Goal: Information Seeking & Learning: Learn about a topic

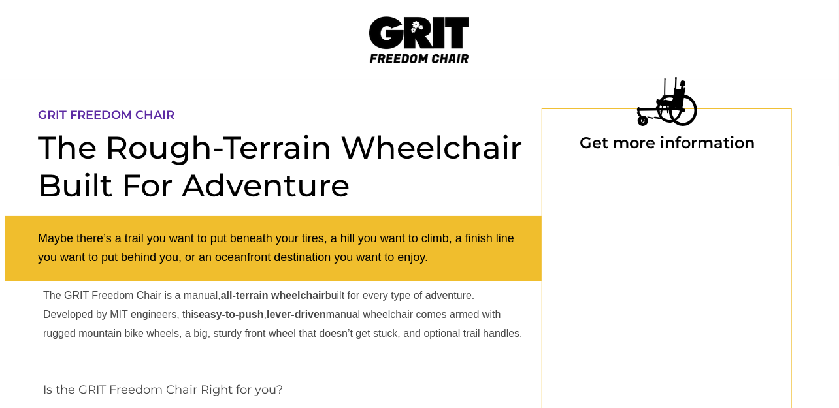
select select "US"
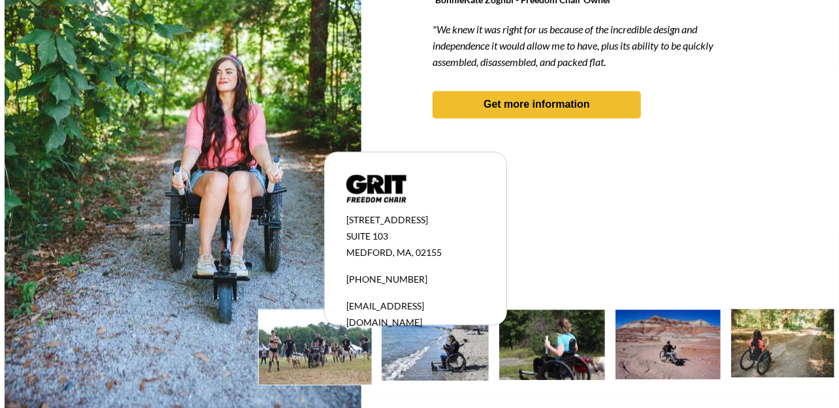
scroll to position [1290, 0]
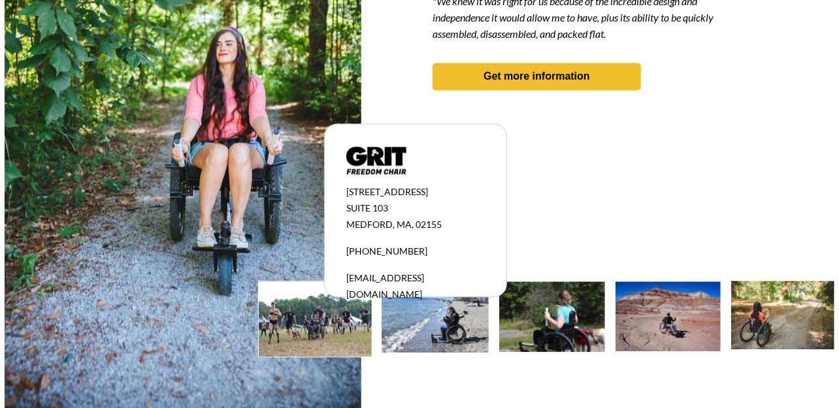
click at [697, 342] on img at bounding box center [668, 317] width 105 height 70
click at [346, 316] on img at bounding box center [315, 319] width 113 height 75
click at [329, 324] on img at bounding box center [315, 319] width 113 height 75
click at [328, 324] on img at bounding box center [315, 319] width 113 height 75
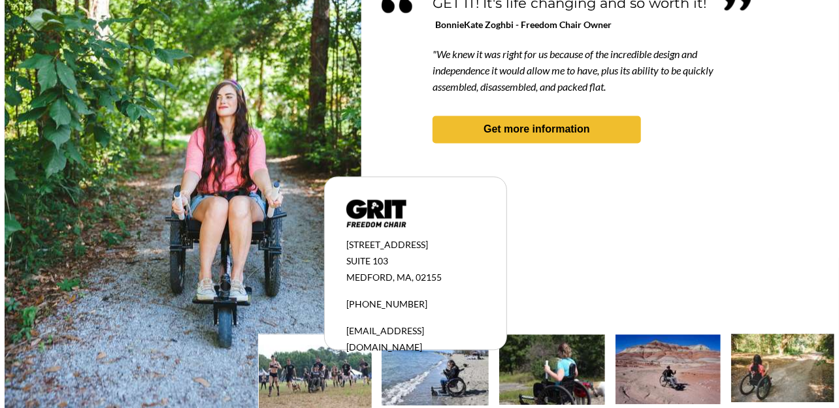
scroll to position [1225, 0]
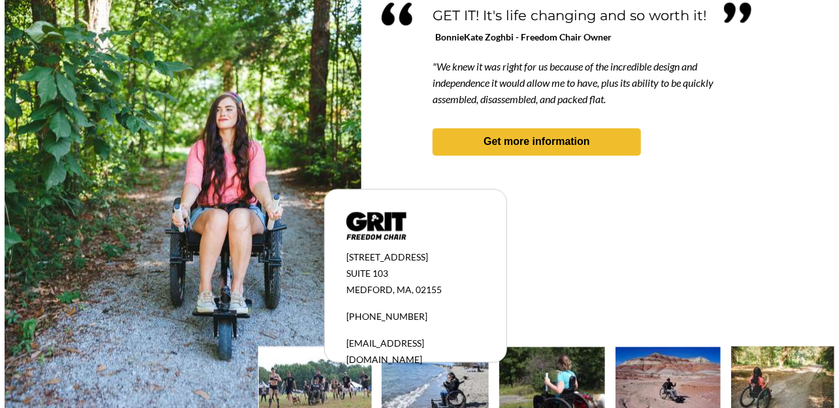
drag, startPoint x: 505, startPoint y: 243, endPoint x: 522, endPoint y: 240, distance: 17.2
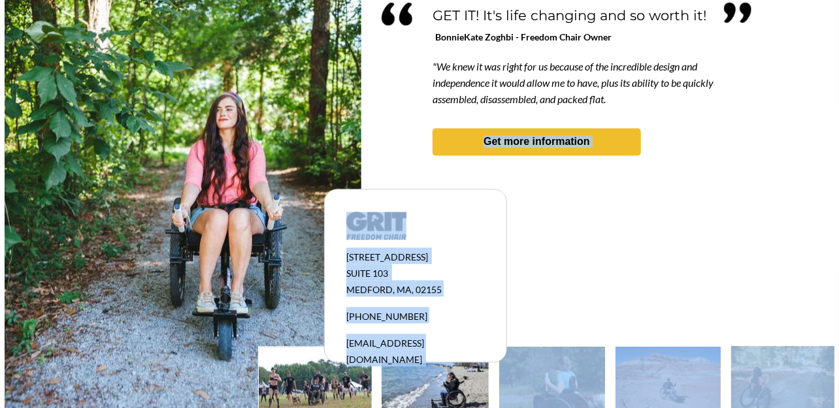
click at [521, 242] on div at bounding box center [420, 187] width 830 height 494
click at [590, 214] on div at bounding box center [420, 187] width 830 height 494
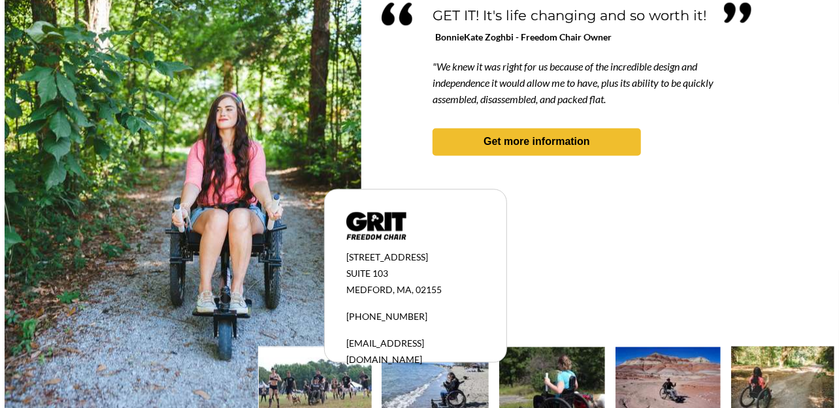
click at [412, 99] on div at bounding box center [420, 187] width 830 height 494
click at [513, 95] on span ""We knew it was right for us because of the incredible design and independence …" at bounding box center [573, 82] width 281 height 45
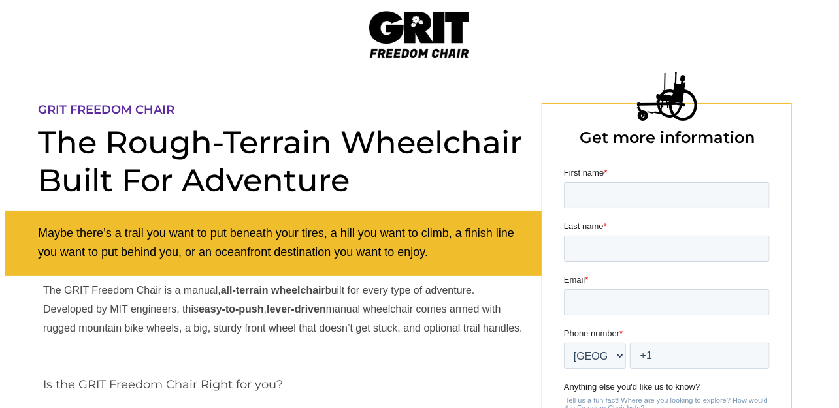
scroll to position [0, 0]
